Goal: Task Accomplishment & Management: Manage account settings

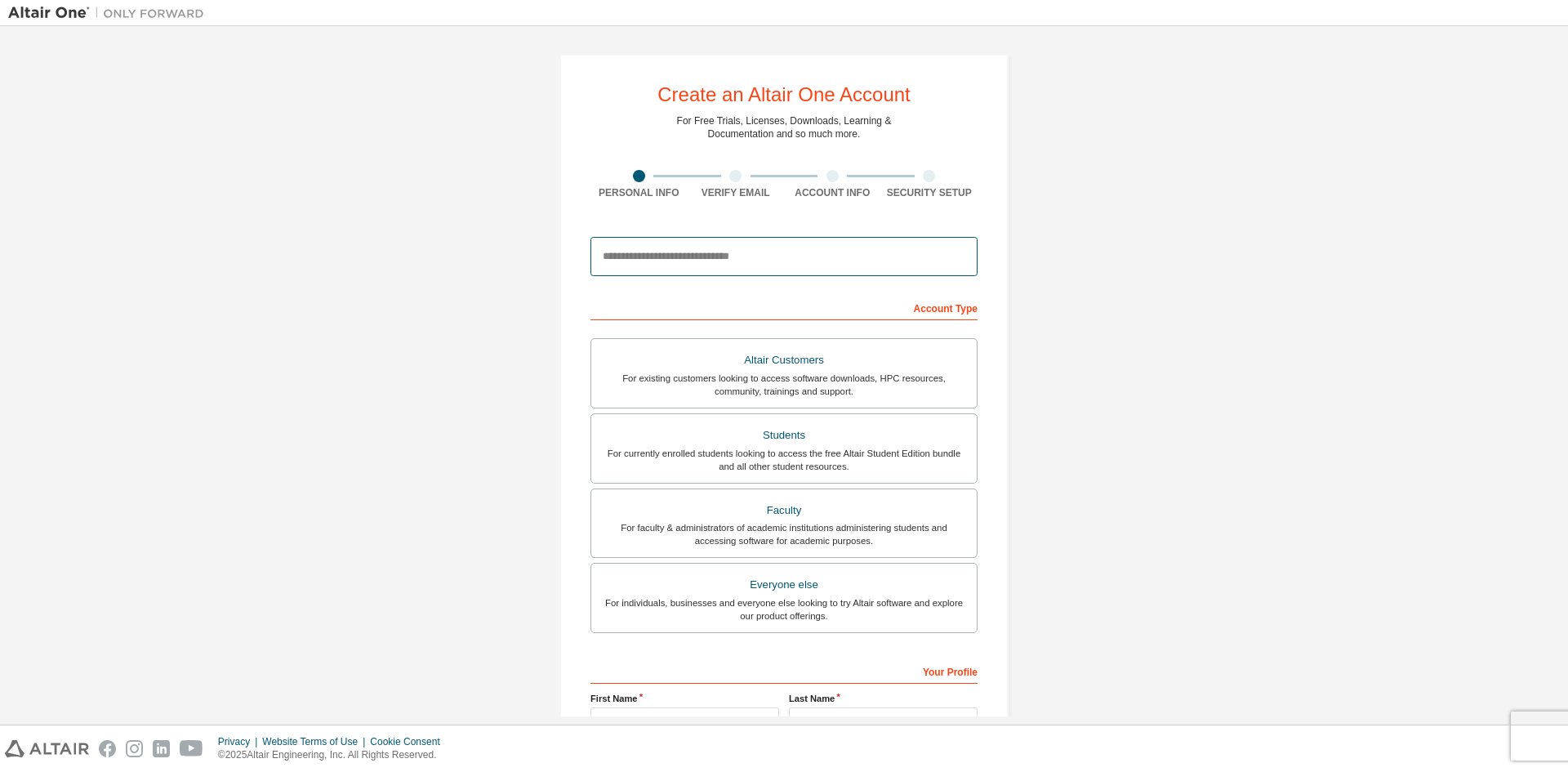
click at [790, 264] on input "email" at bounding box center [784, 257] width 387 height 39
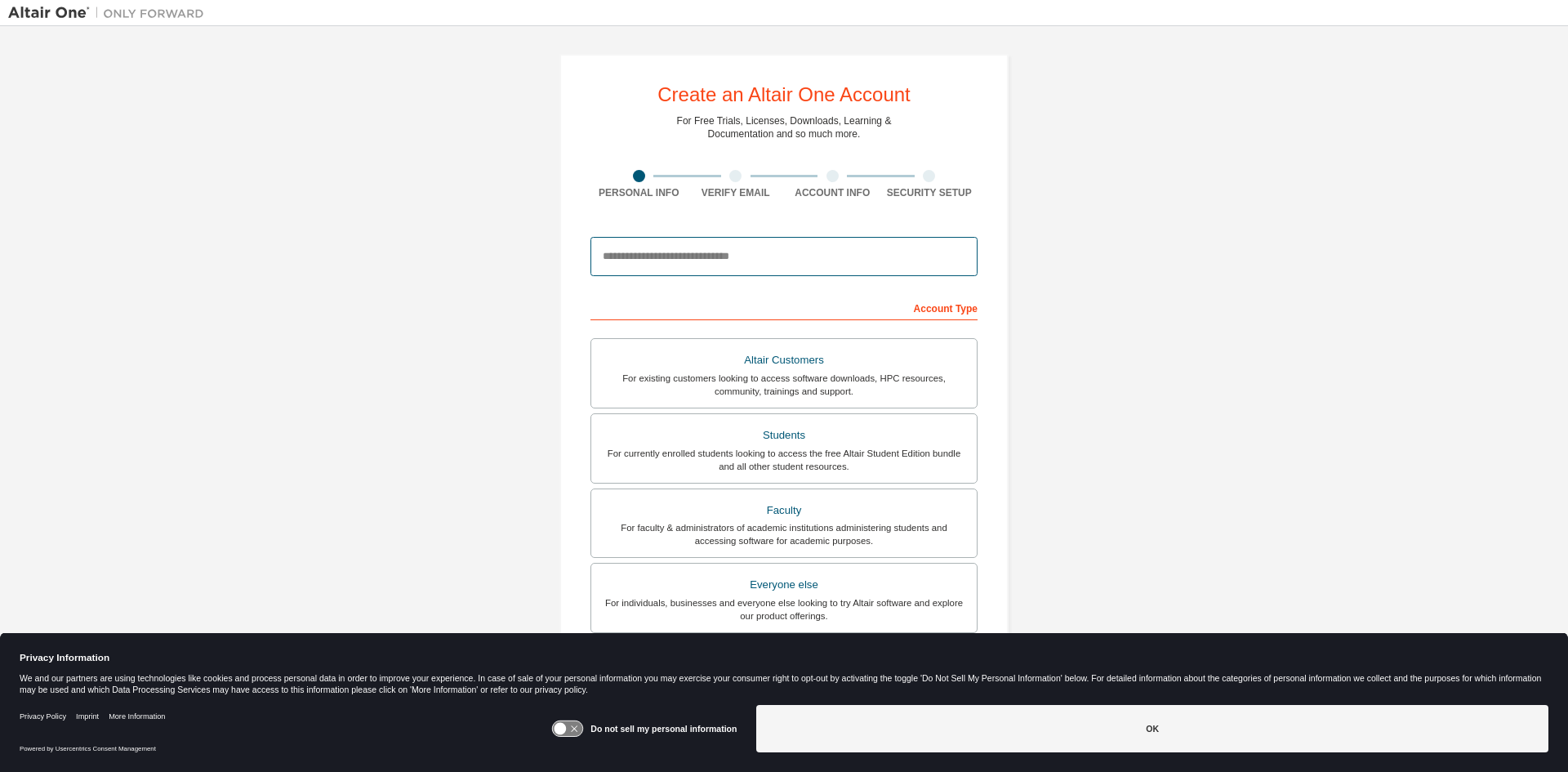
click at [790, 264] on input "email" at bounding box center [784, 257] width 387 height 39
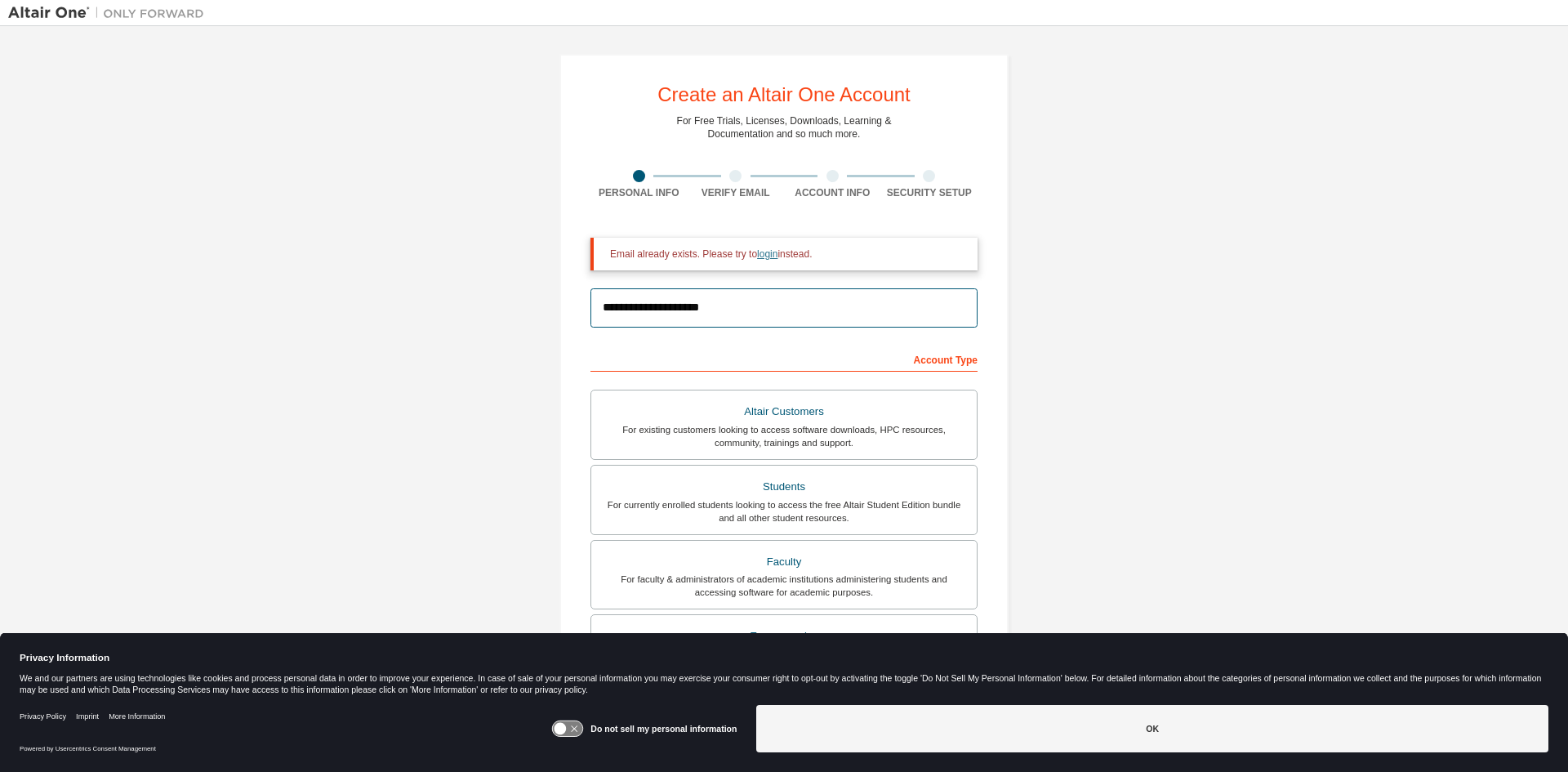
type input "**********"
click at [774, 260] on link "login" at bounding box center [767, 253] width 20 height 11
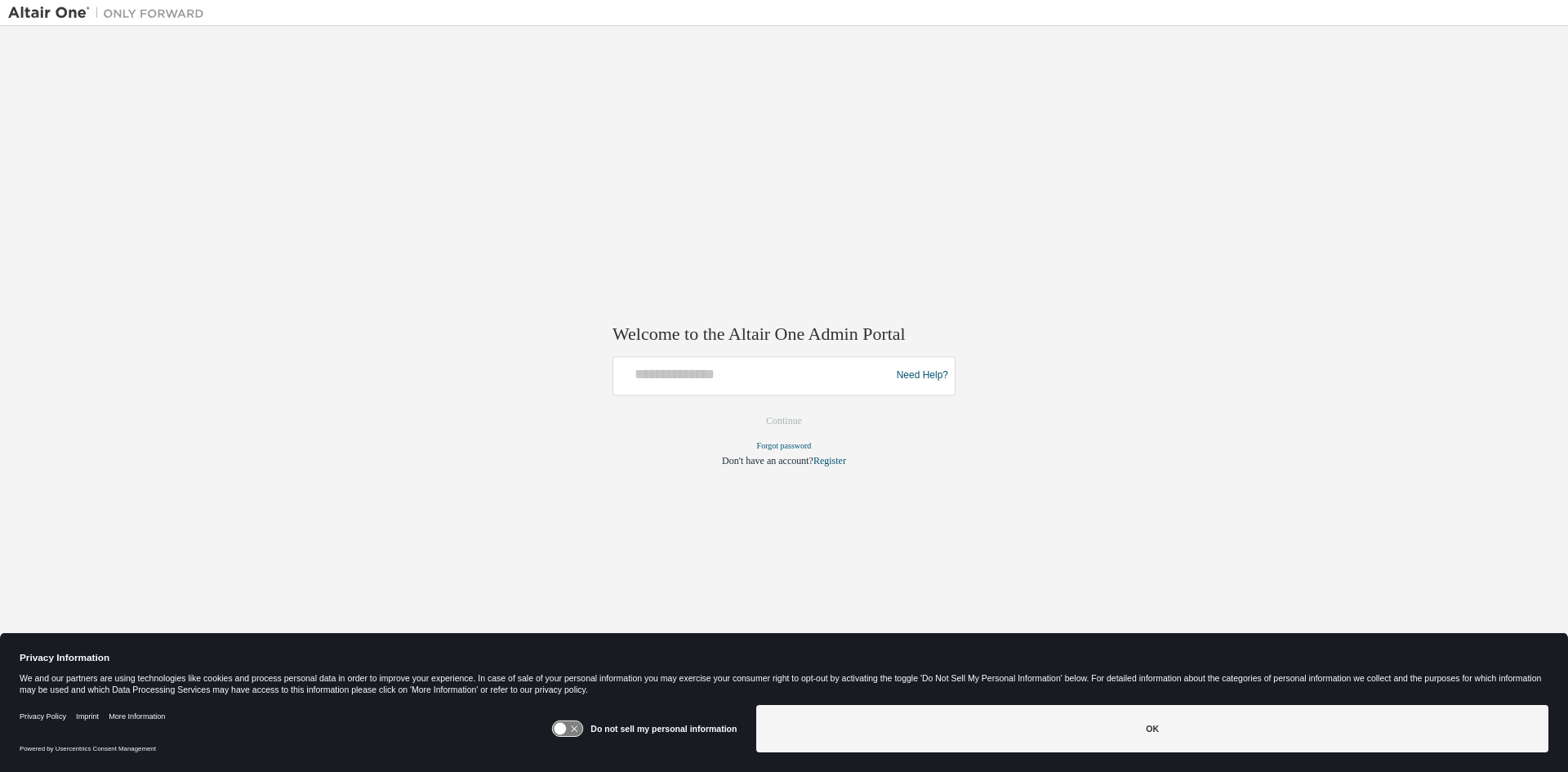
click at [727, 392] on div at bounding box center [754, 375] width 269 height 31
click at [731, 376] on input "text" at bounding box center [754, 372] width 269 height 24
type input "**********"
click at [779, 418] on button "Continue" at bounding box center [784, 420] width 70 height 25
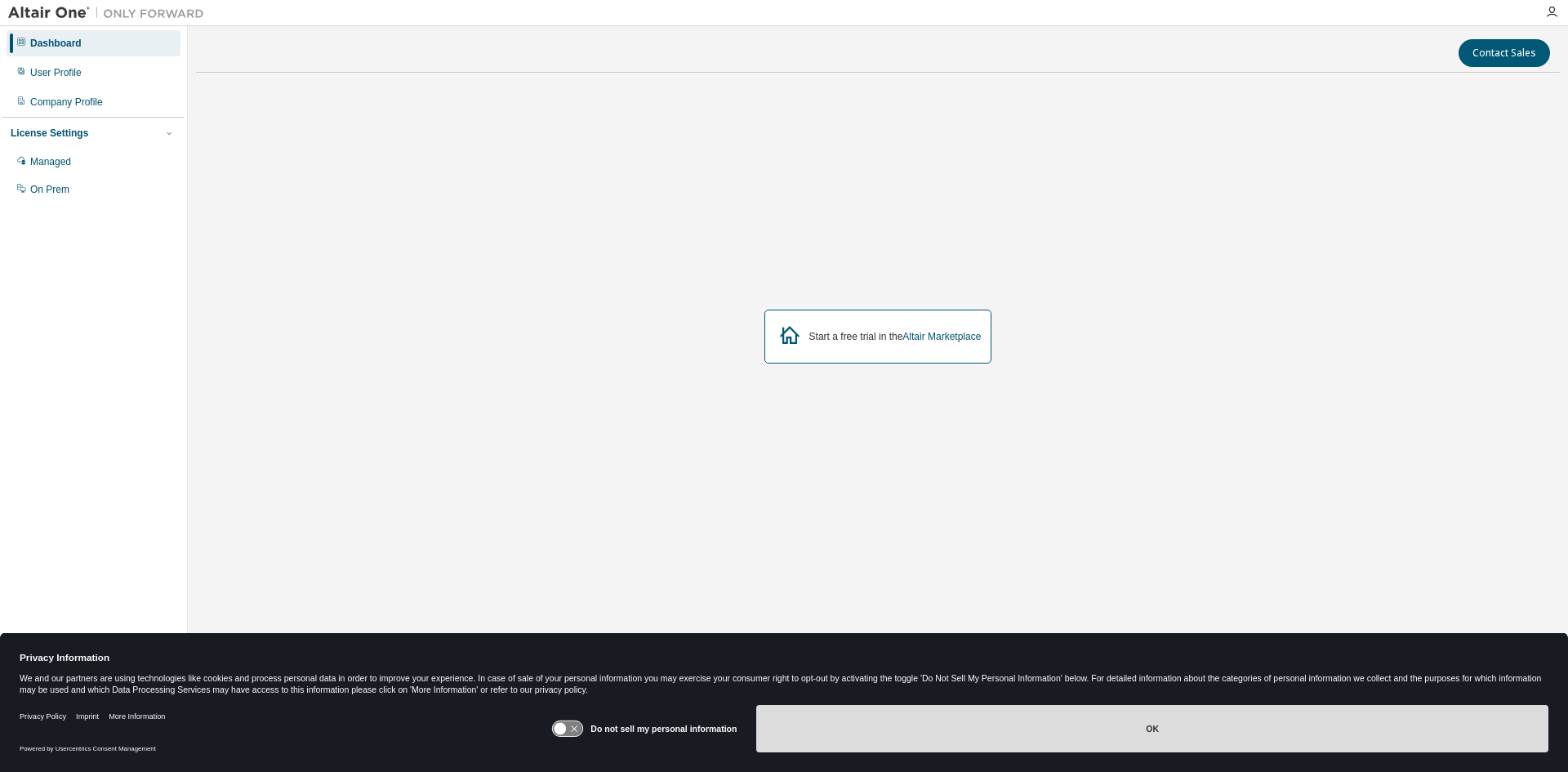
click at [1083, 713] on button "OK" at bounding box center [1152, 729] width 792 height 47
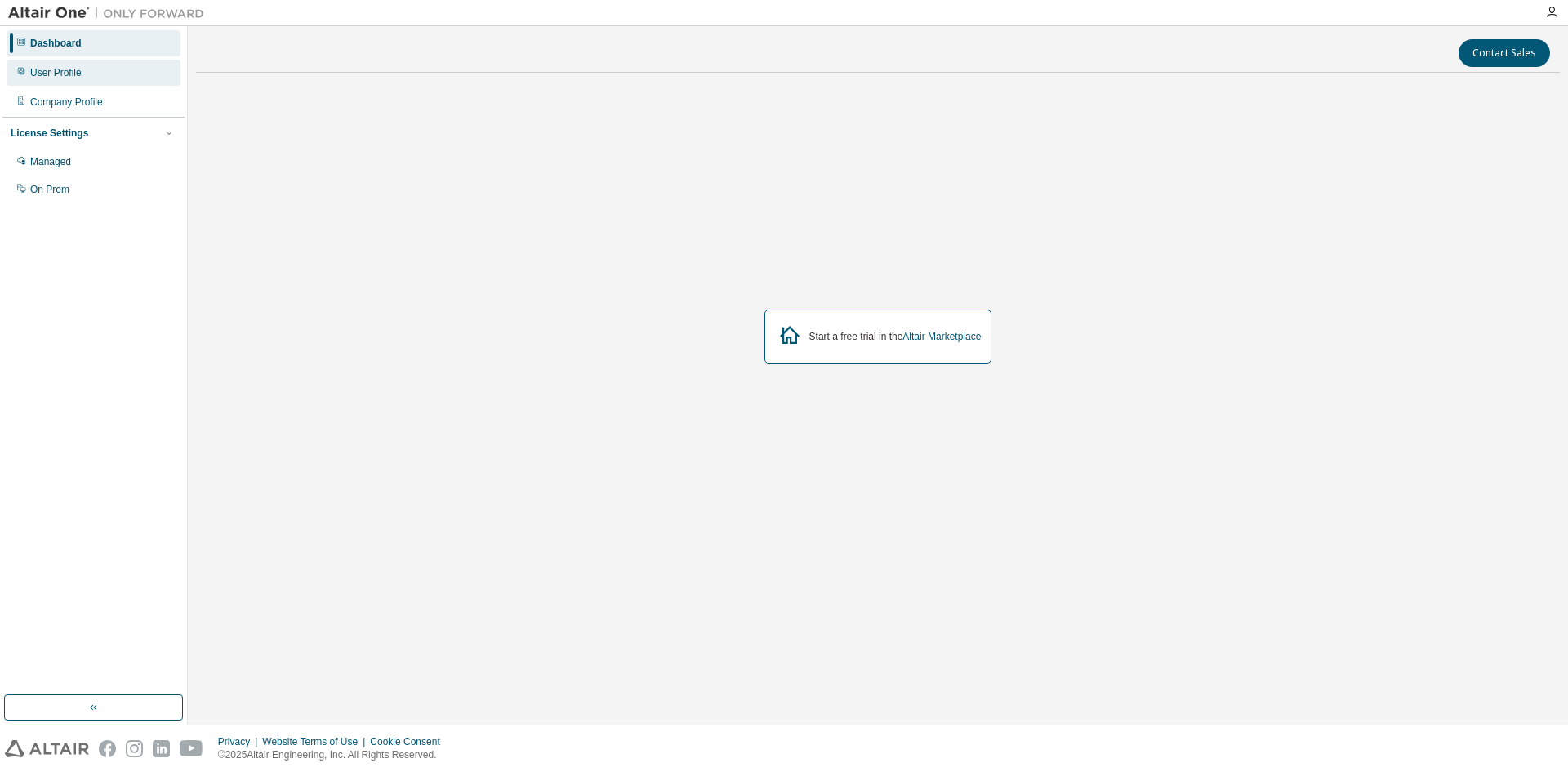
click at [148, 66] on div "User Profile" at bounding box center [93, 72] width 174 height 26
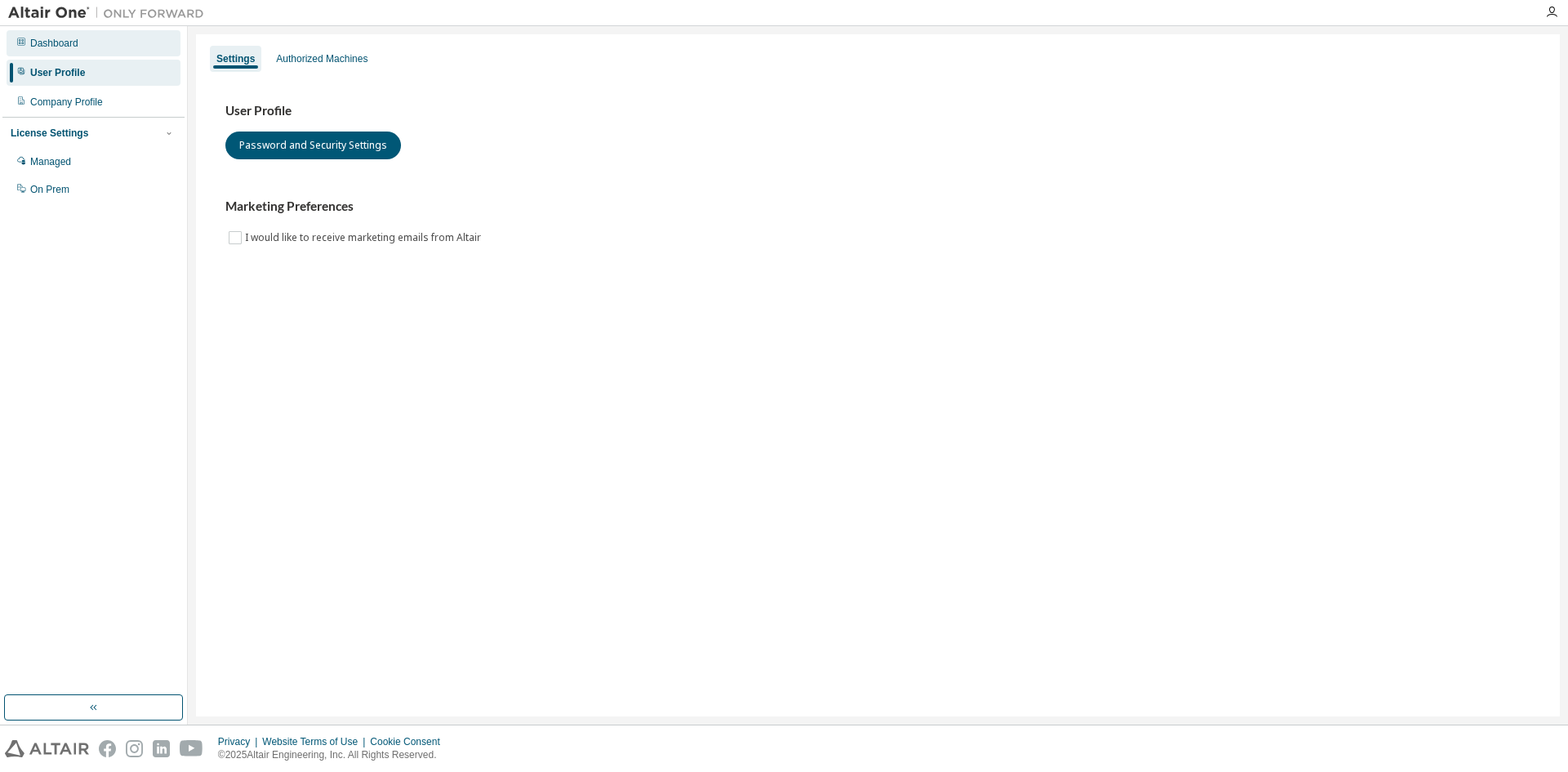
click at [73, 53] on div "Dashboard" at bounding box center [93, 43] width 174 height 26
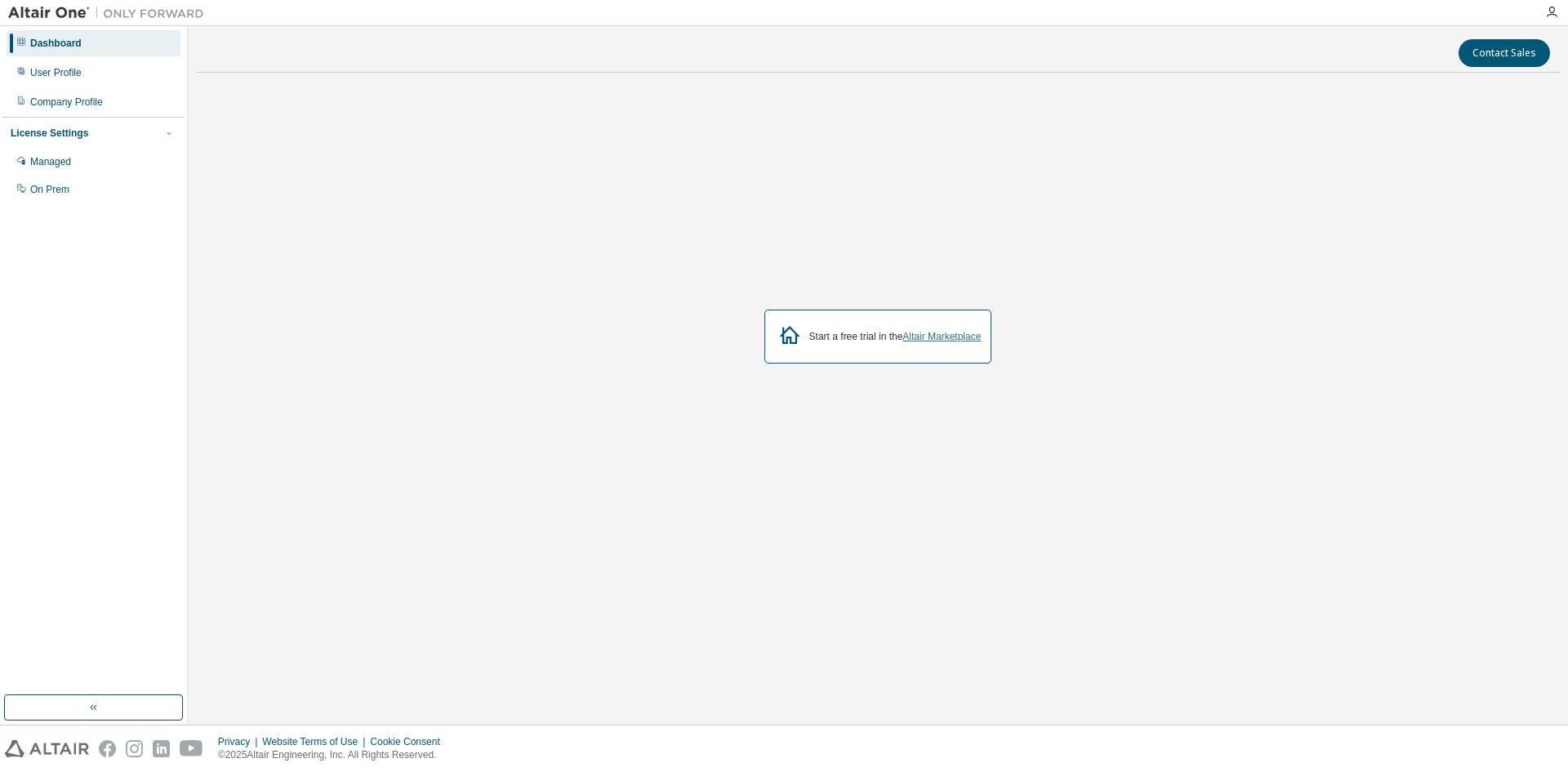
click at [958, 336] on link "Altair Marketplace" at bounding box center [941, 336] width 79 height 11
